Goal: Find specific page/section: Find specific page/section

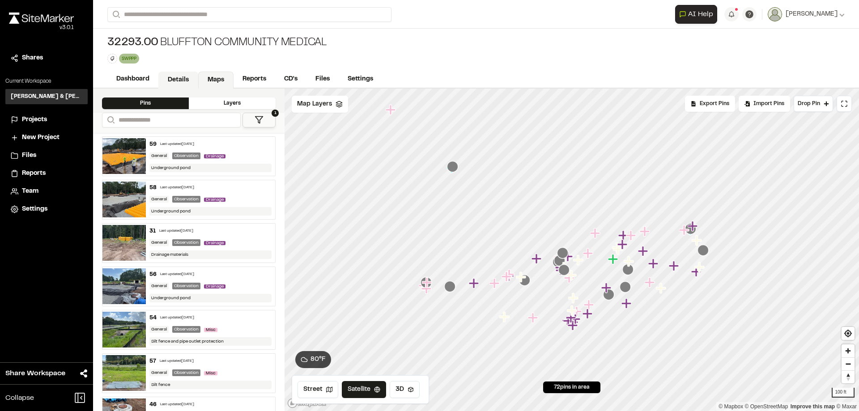
click at [190, 80] on link "Details" at bounding box center [178, 80] width 40 height 17
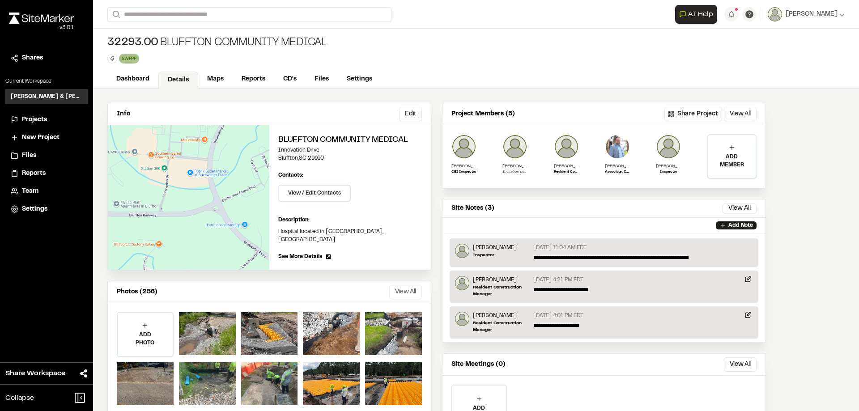
click at [396, 285] on button "View All" at bounding box center [405, 292] width 33 height 14
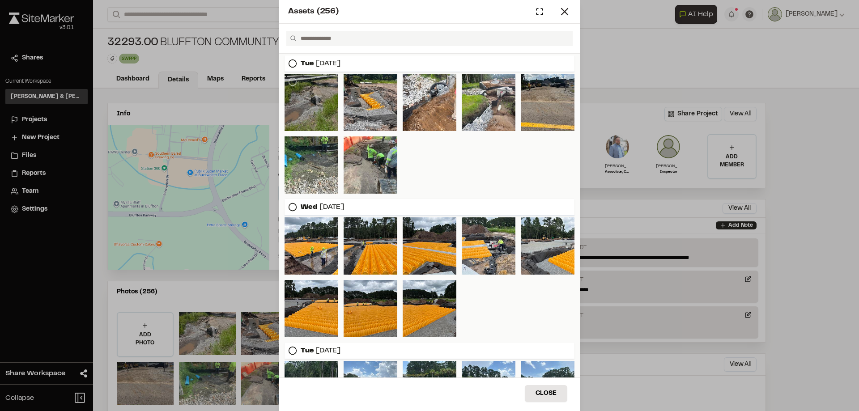
click at [315, 94] on div at bounding box center [312, 102] width 54 height 57
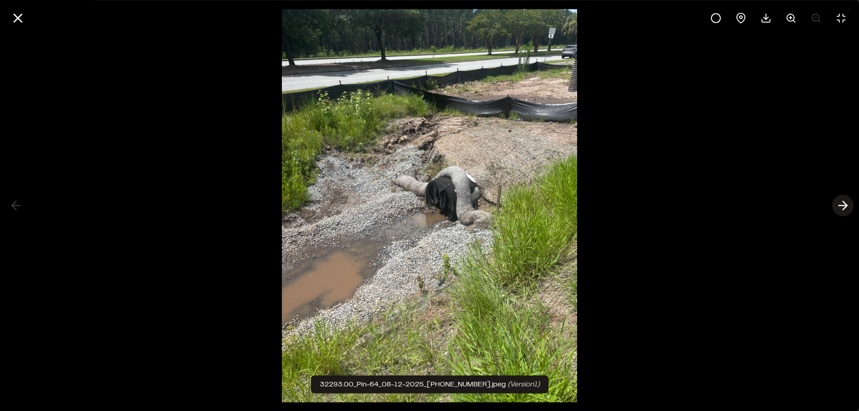
click at [844, 205] on icon at bounding box center [843, 205] width 14 height 15
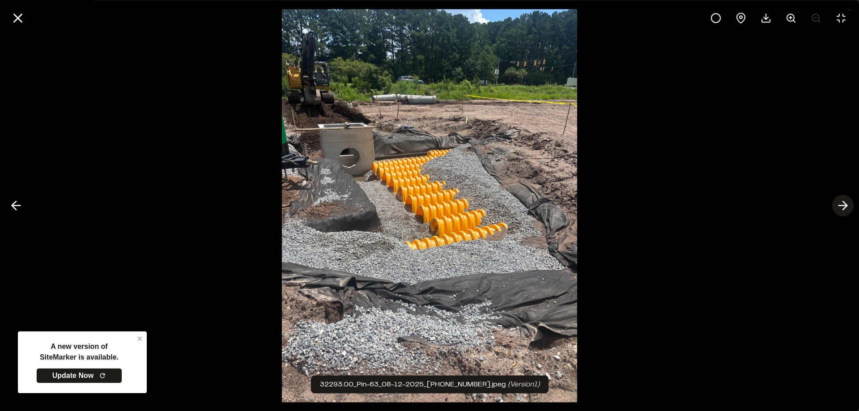
click at [846, 201] on icon at bounding box center [843, 205] width 14 height 15
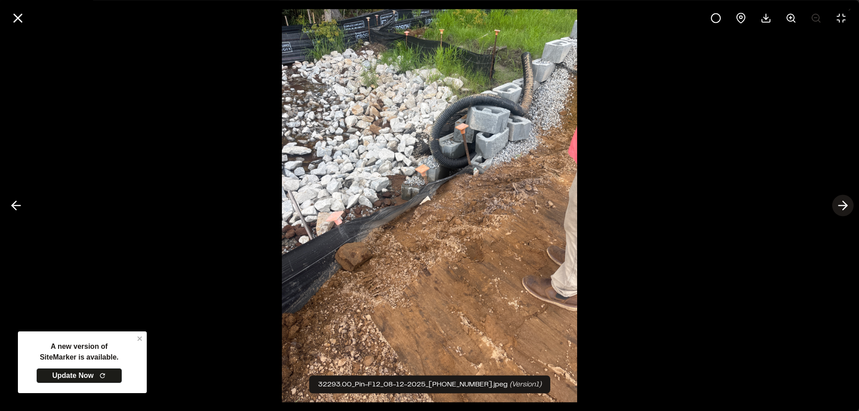
click at [845, 205] on icon at bounding box center [843, 205] width 14 height 15
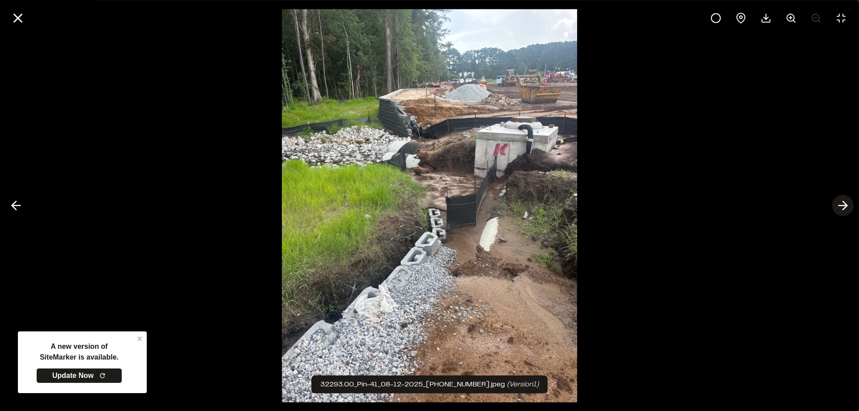
click at [847, 208] on icon at bounding box center [843, 205] width 14 height 15
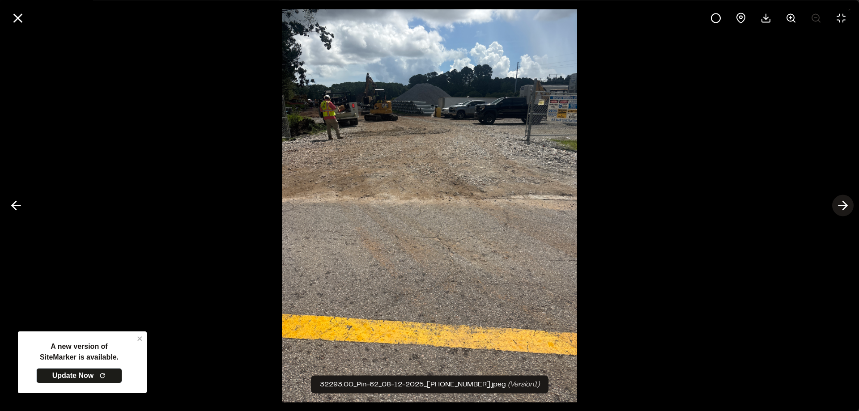
click at [839, 206] on line at bounding box center [843, 206] width 9 height 0
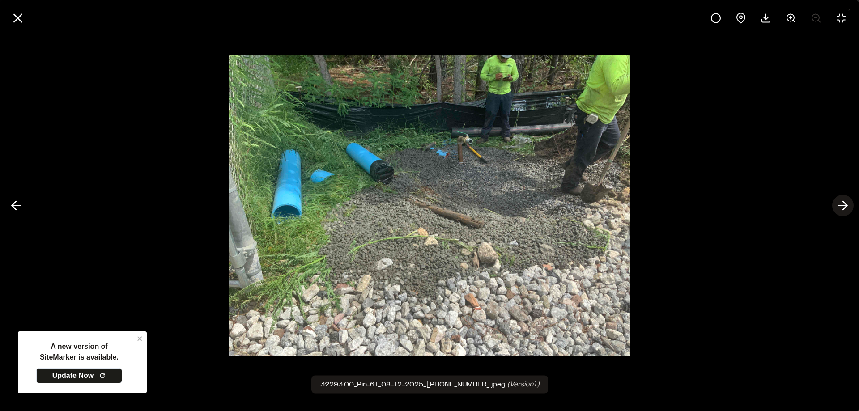
click at [845, 206] on line at bounding box center [843, 206] width 9 height 0
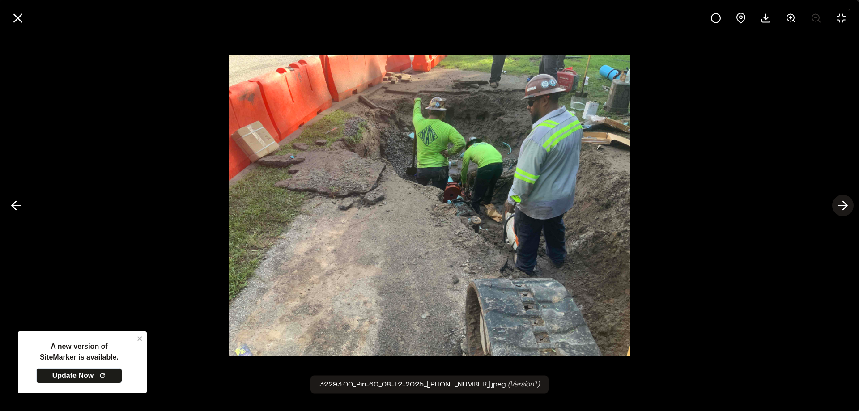
click at [844, 207] on icon at bounding box center [843, 205] width 14 height 15
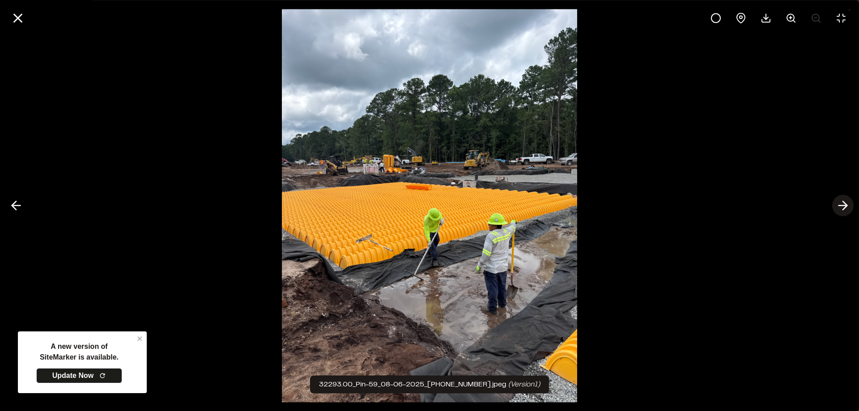
click at [851, 205] on button at bounding box center [843, 205] width 21 height 21
